Goal: Transaction & Acquisition: Subscribe to service/newsletter

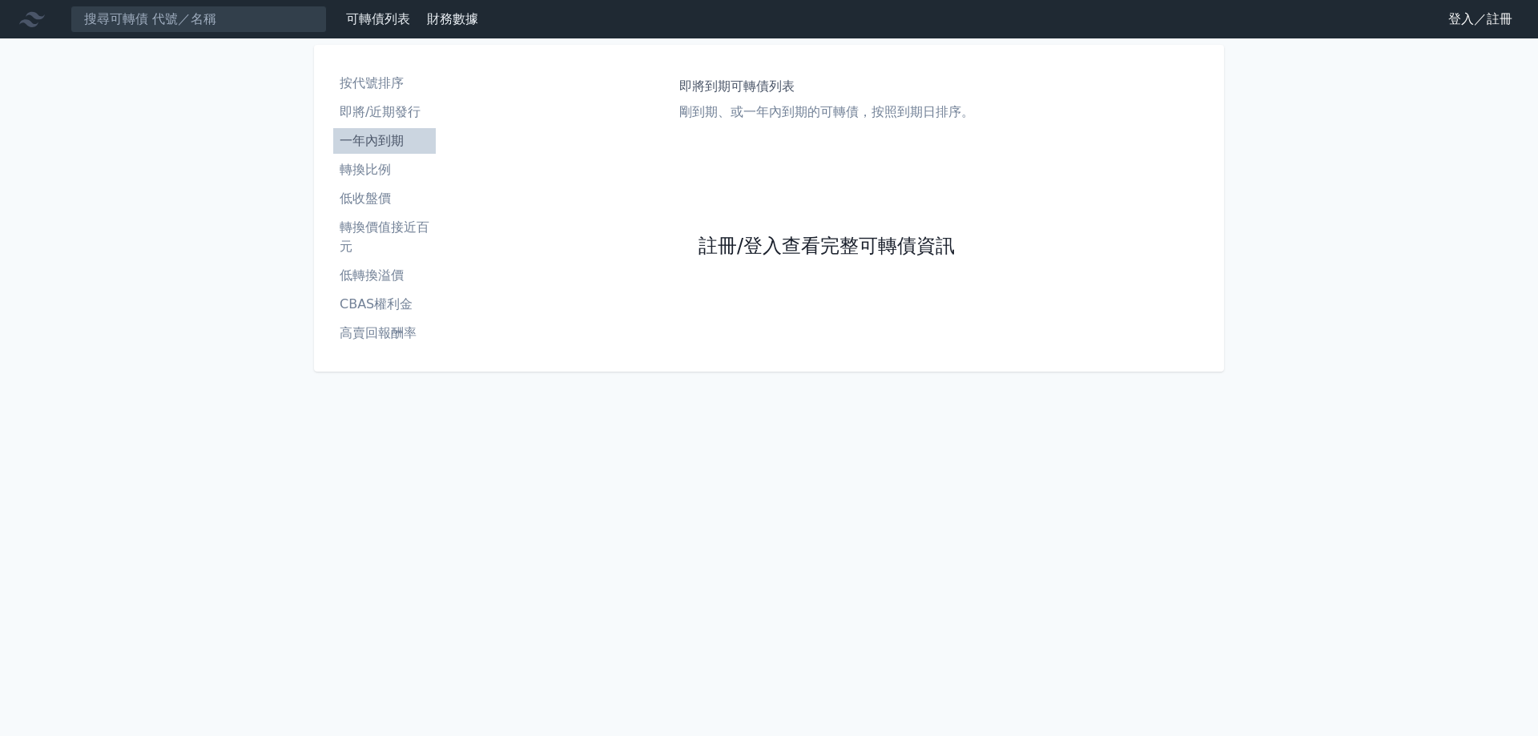
click at [799, 243] on link "註冊/登入查看完整可轉債資訊" at bounding box center [827, 247] width 256 height 26
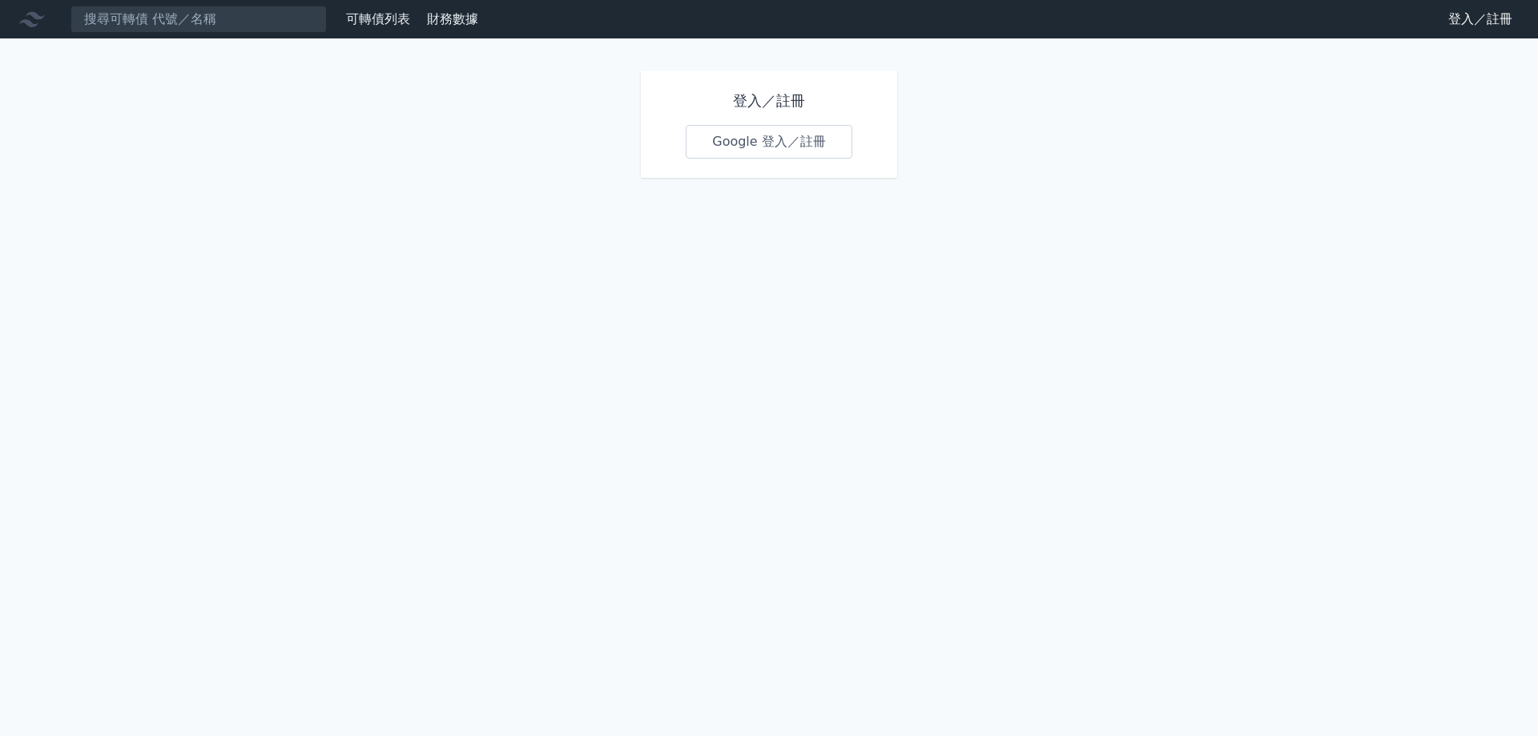
click at [821, 143] on link "Google 登入／註冊" at bounding box center [769, 142] width 167 height 34
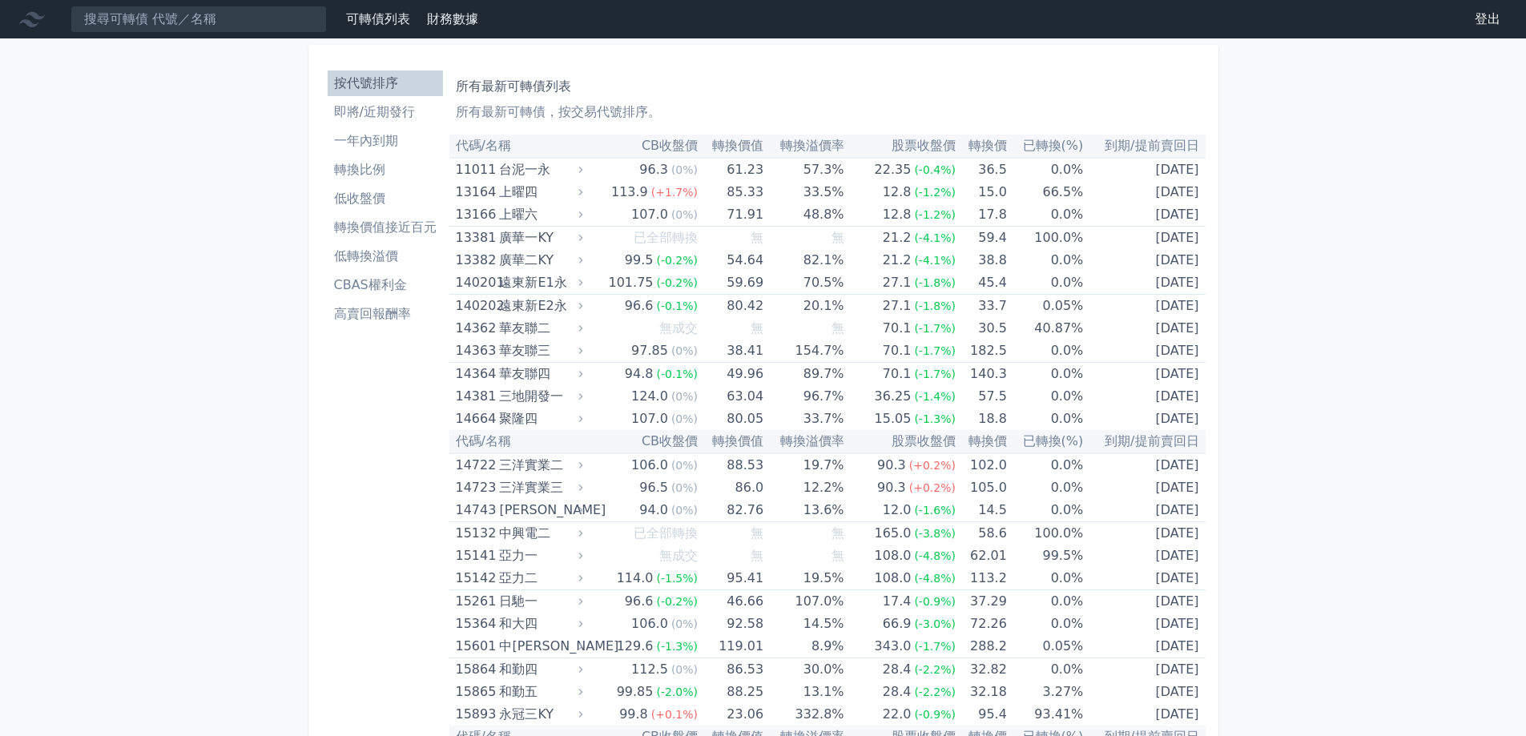
click at [369, 119] on li "即將/近期發行" at bounding box center [385, 112] width 115 height 19
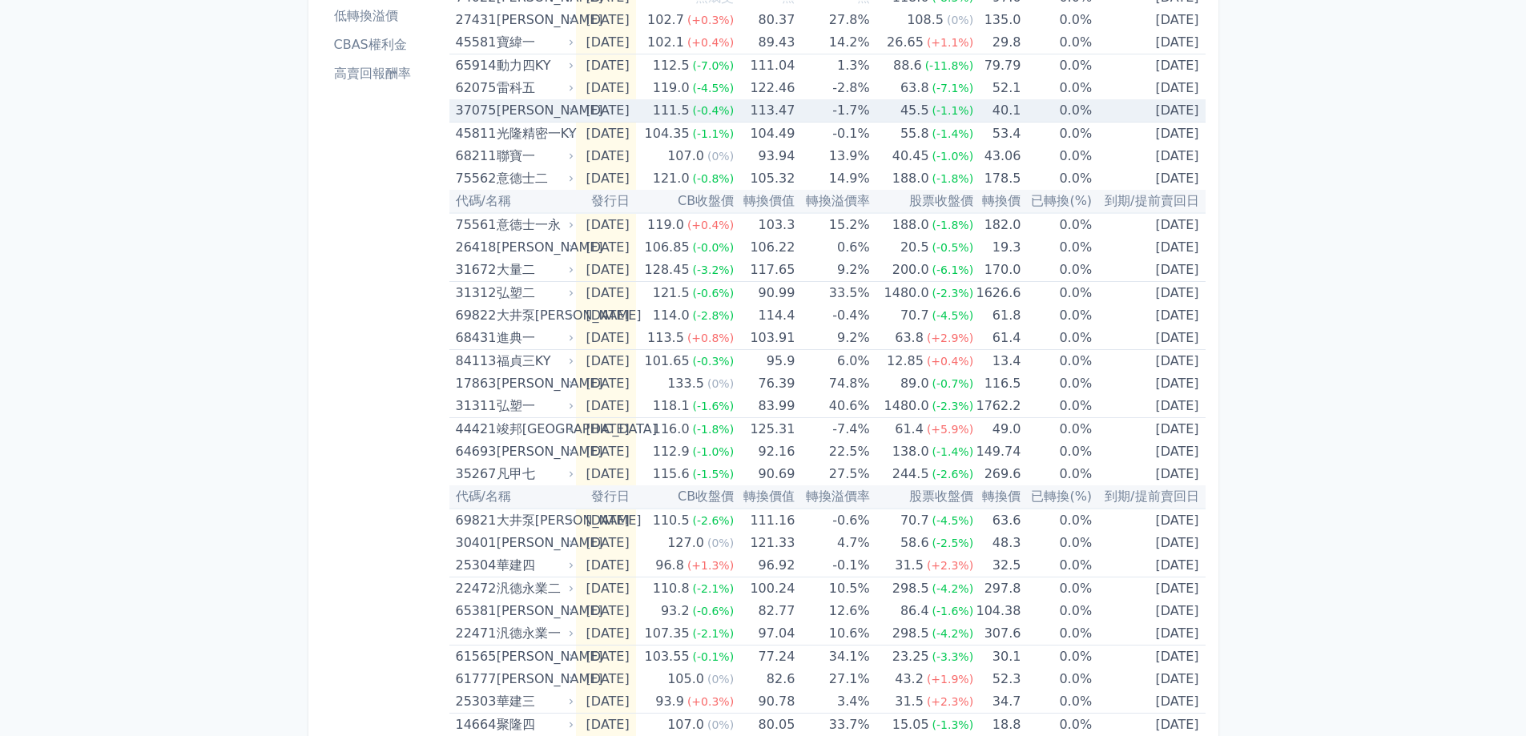
scroll to position [470, 0]
